Goal: Complete application form

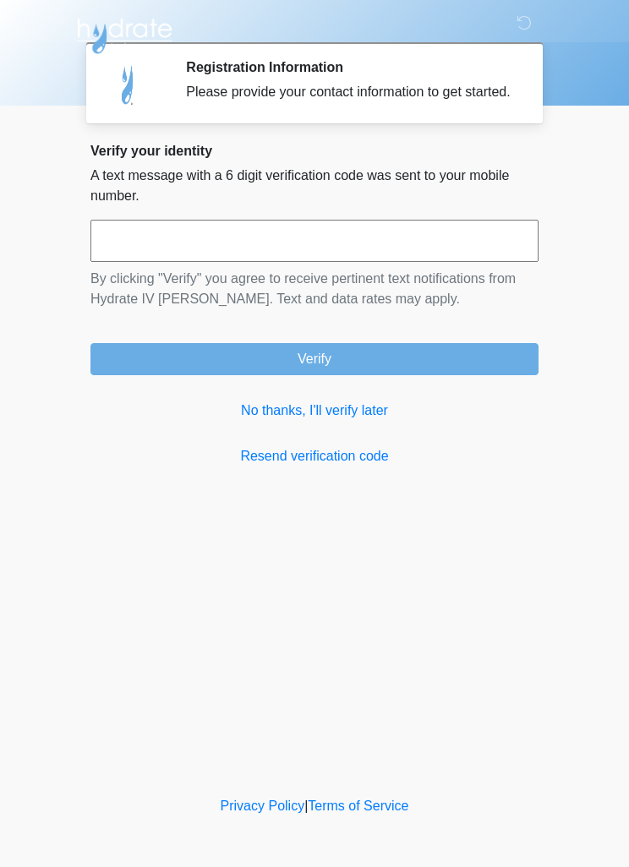
click at [422, 259] on input "text" at bounding box center [314, 241] width 448 height 42
type input "*"
click at [369, 253] on input "text" at bounding box center [314, 241] width 448 height 42
click at [270, 244] on input "text" at bounding box center [314, 241] width 448 height 42
click at [351, 466] on link "Resend verification code" at bounding box center [314, 456] width 448 height 20
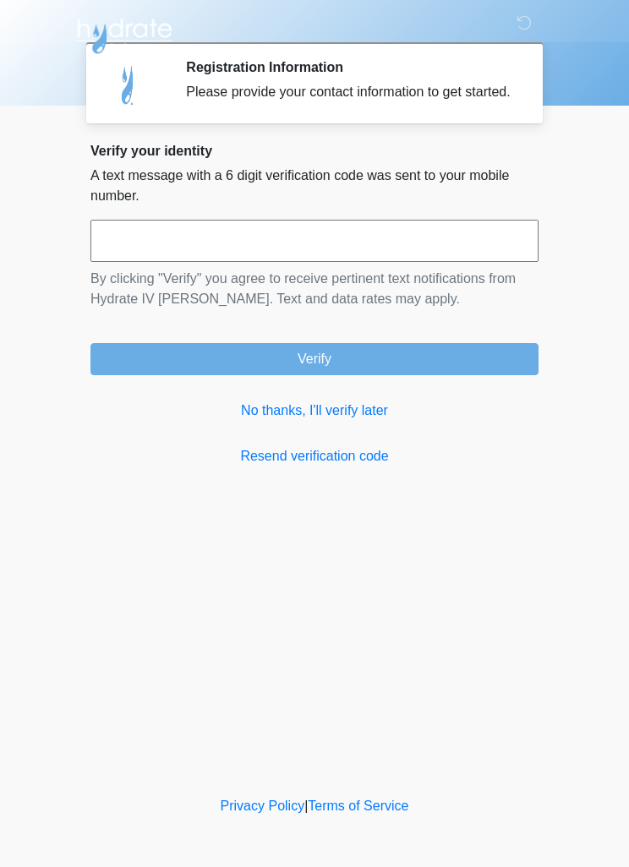
click at [293, 252] on input "text" at bounding box center [314, 241] width 448 height 42
type input "******"
click at [430, 375] on button "Verify" at bounding box center [314, 359] width 448 height 32
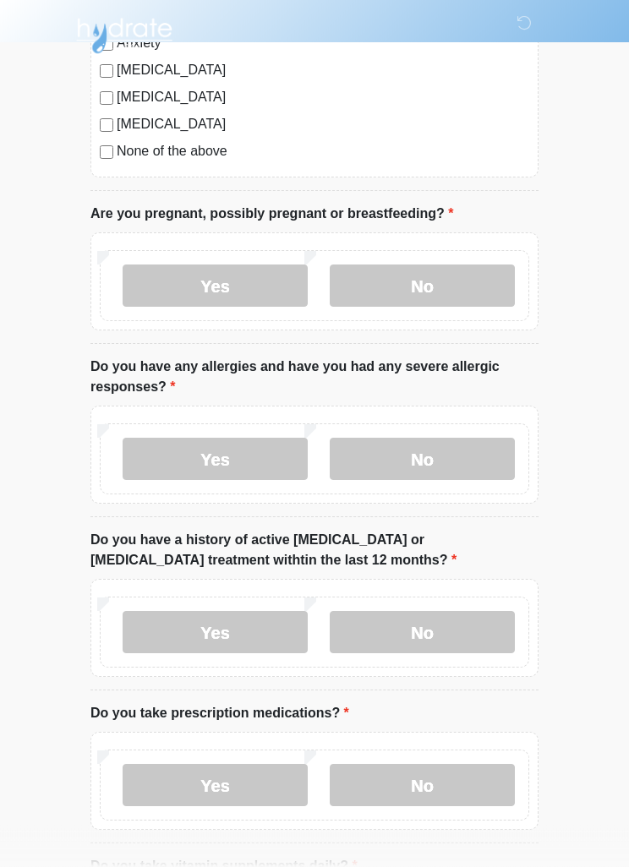
scroll to position [373, 0]
click at [438, 282] on label "No" at bounding box center [422, 285] width 185 height 42
click at [449, 458] on label "No" at bounding box center [422, 459] width 185 height 42
click at [433, 629] on label "No" at bounding box center [422, 632] width 185 height 42
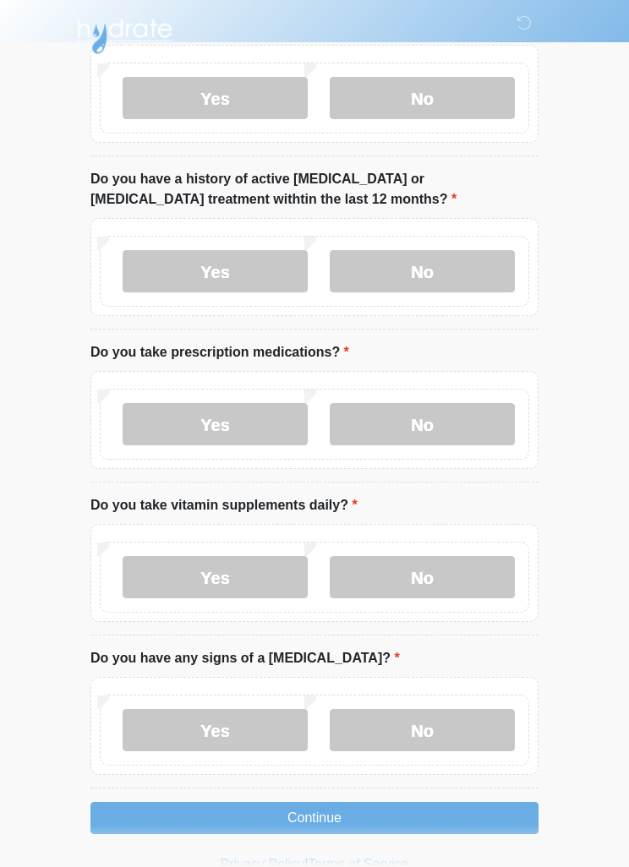
scroll to position [736, 0]
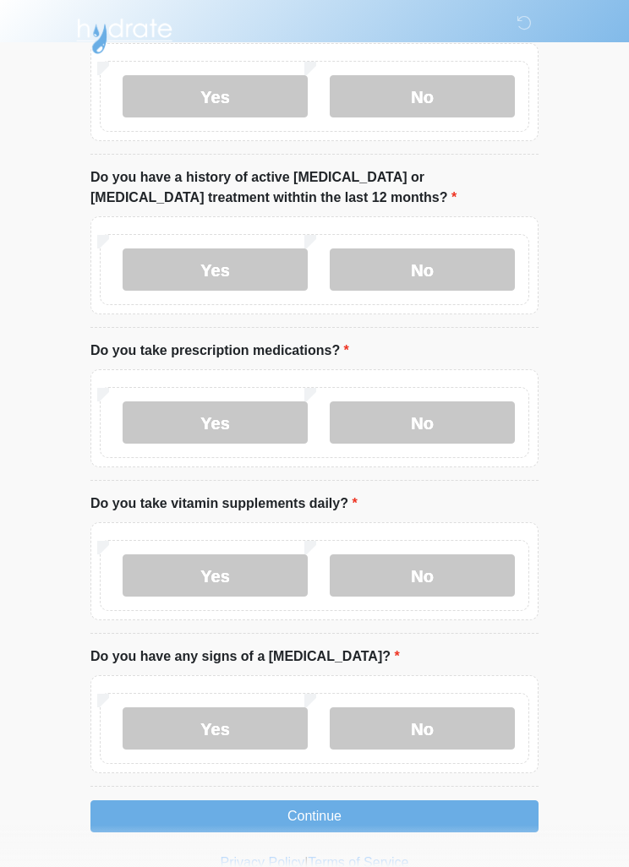
click at [468, 423] on label "No" at bounding box center [422, 422] width 185 height 42
click at [436, 572] on label "No" at bounding box center [422, 575] width 185 height 42
click at [438, 732] on label "No" at bounding box center [422, 728] width 185 height 42
click at [414, 819] on button "Continue" at bounding box center [314, 816] width 448 height 32
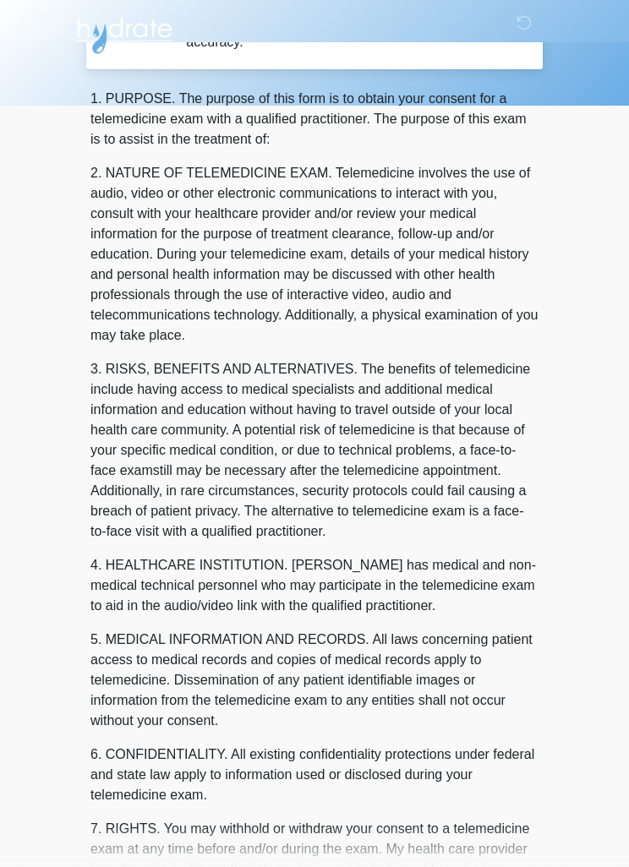
scroll to position [0, 0]
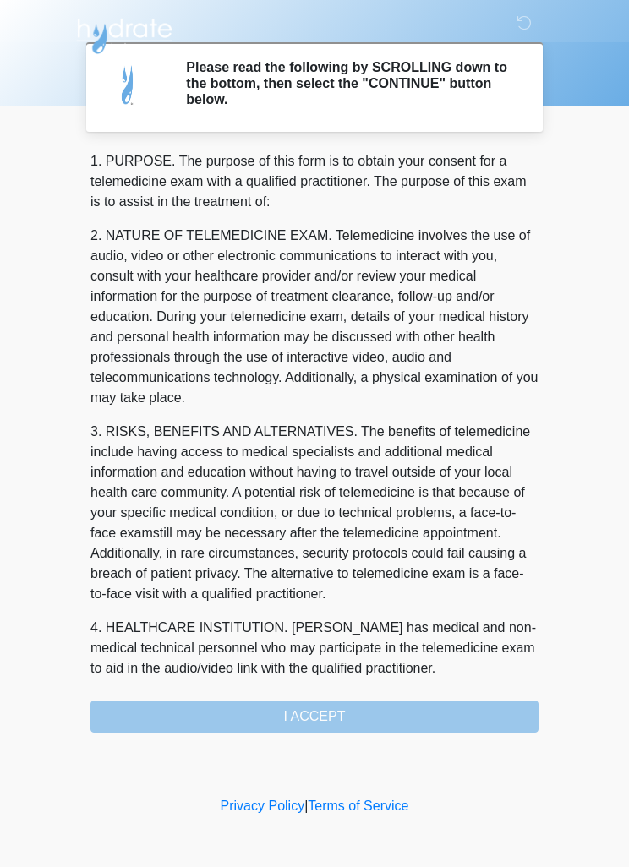
click at [365, 718] on div "1. PURPOSE. The purpose of this form is to obtain your consent for a telemedici…" at bounding box center [314, 441] width 448 height 581
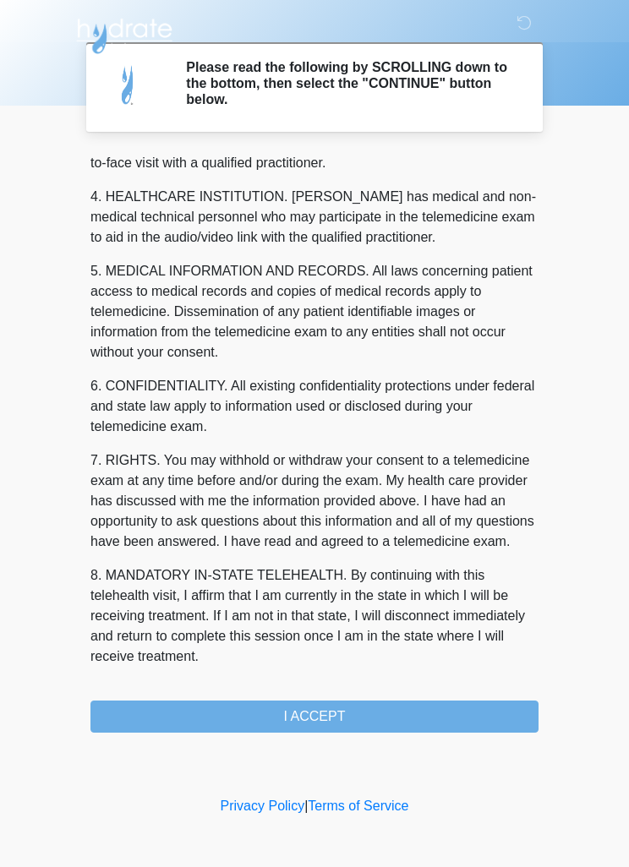
scroll to position [471, 0]
click at [368, 717] on button "I ACCEPT" at bounding box center [314, 716] width 448 height 32
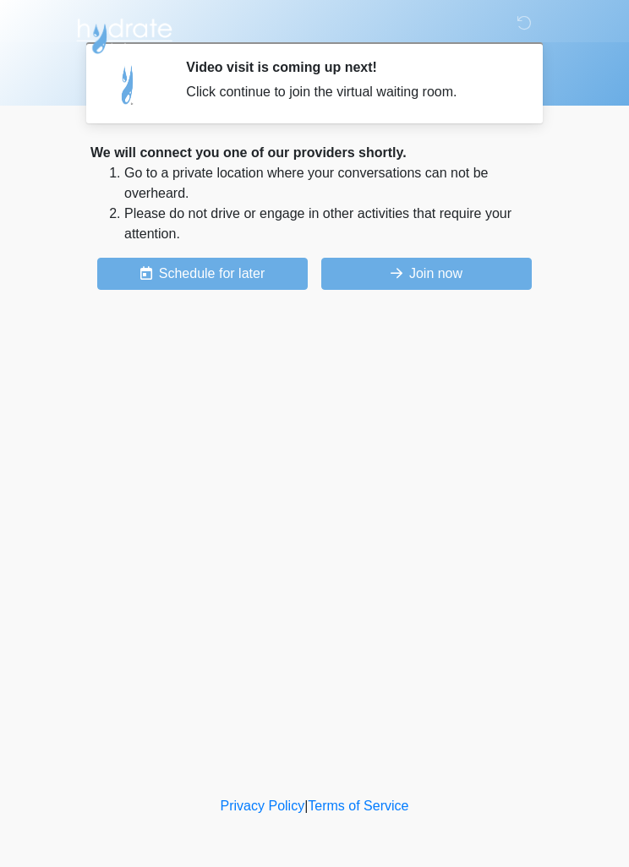
click at [477, 269] on button "Join now" at bounding box center [426, 274] width 210 height 32
